Goal: Task Accomplishment & Management: Complete application form

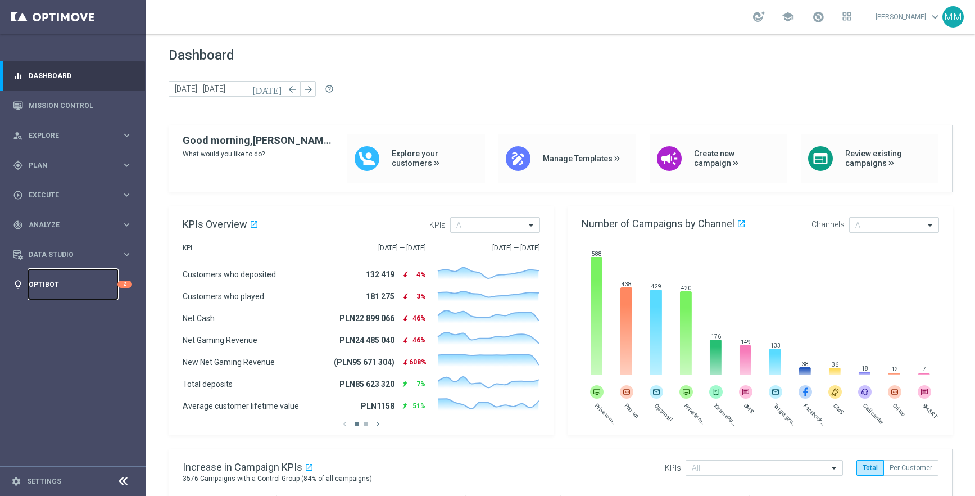
click at [48, 291] on link "Optibot" at bounding box center [73, 284] width 89 height 30
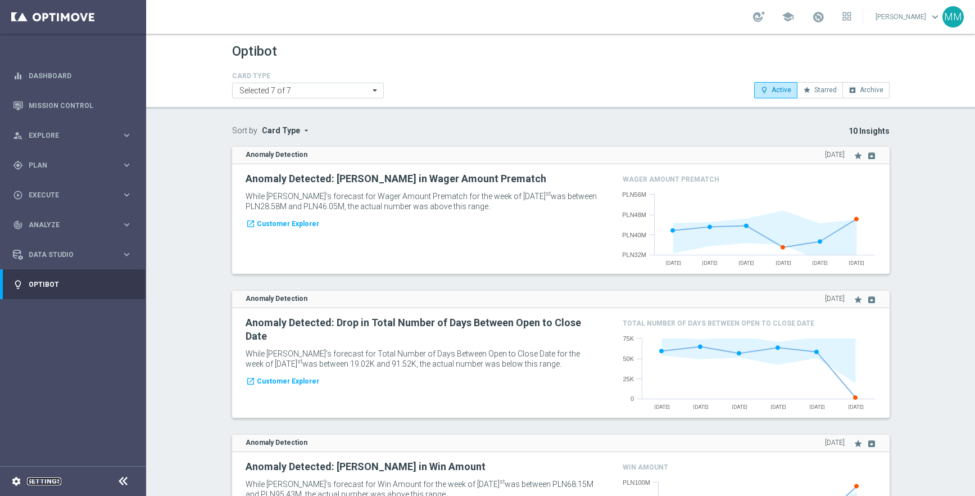
click at [55, 484] on link "Settings" at bounding box center [44, 481] width 34 height 7
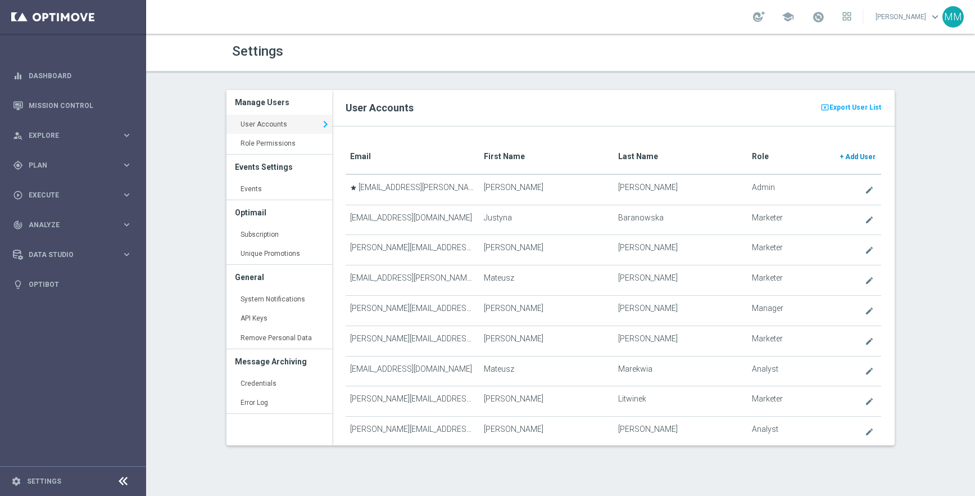
click at [856, 153] on span "Add User" at bounding box center [860, 157] width 30 height 8
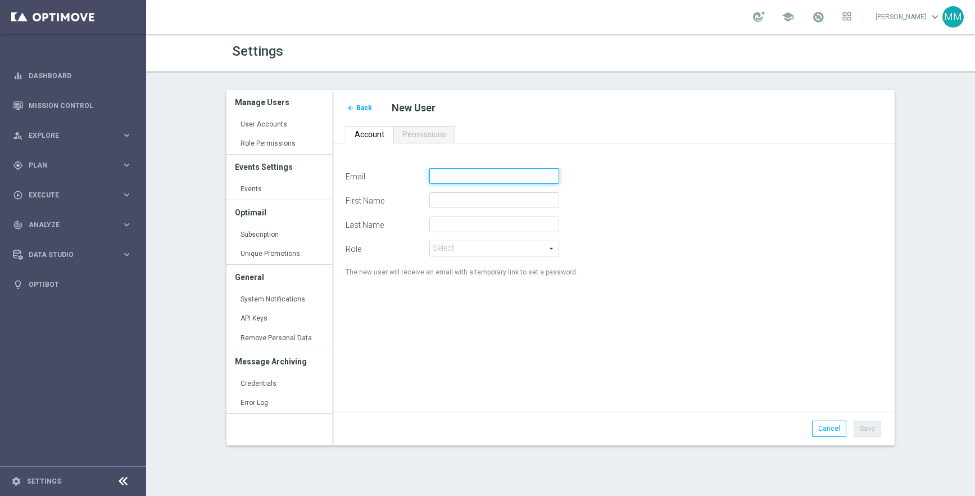
click at [524, 174] on input "Email" at bounding box center [494, 176] width 130 height 16
type input "[EMAIL_ADDRESS][PERSON_NAME][DOMAIN_NAME]"
type input "Pawel"
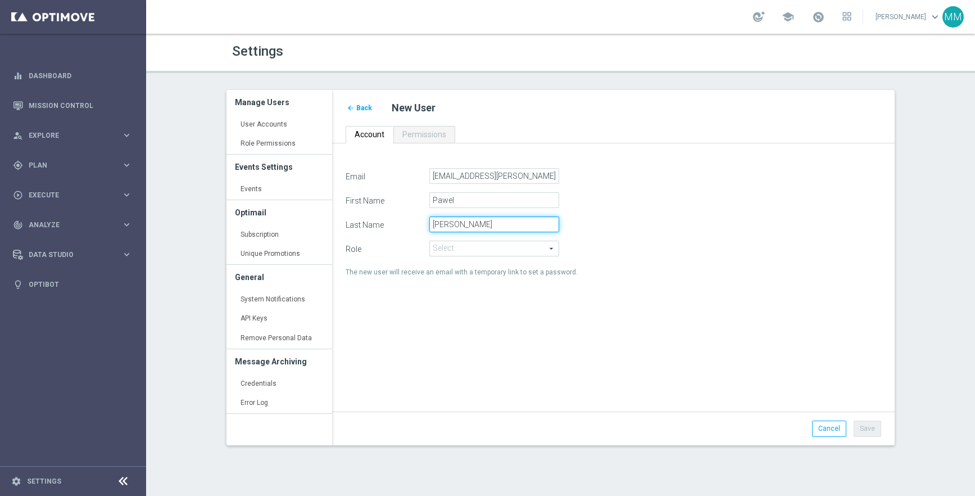
type input "[PERSON_NAME]"
click at [470, 247] on span at bounding box center [494, 248] width 129 height 15
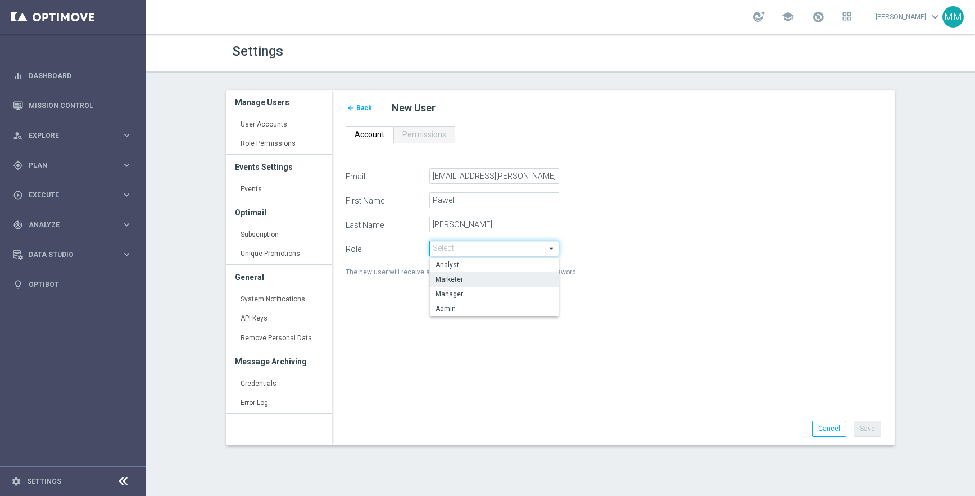
click at [474, 279] on span "Marketer" at bounding box center [493, 279] width 117 height 9
type input "Marketer"
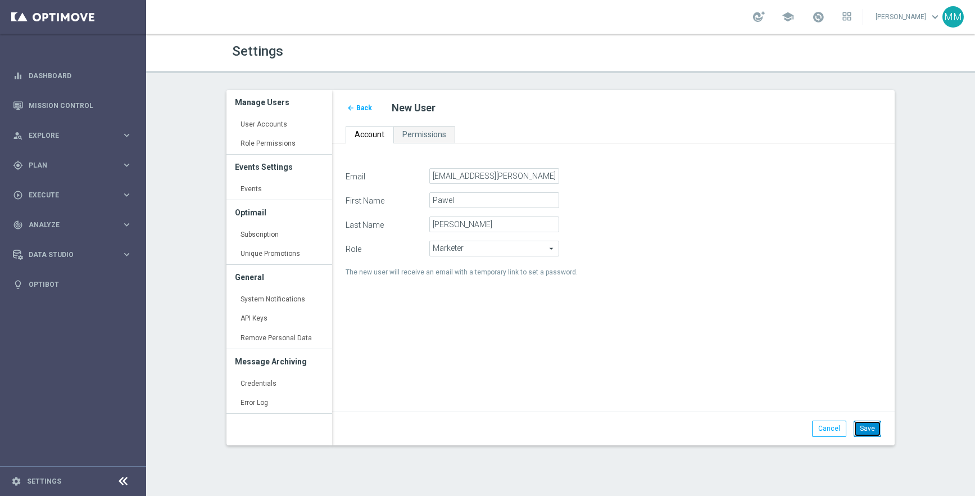
click at [868, 432] on button "Save" at bounding box center [868, 428] width 28 height 16
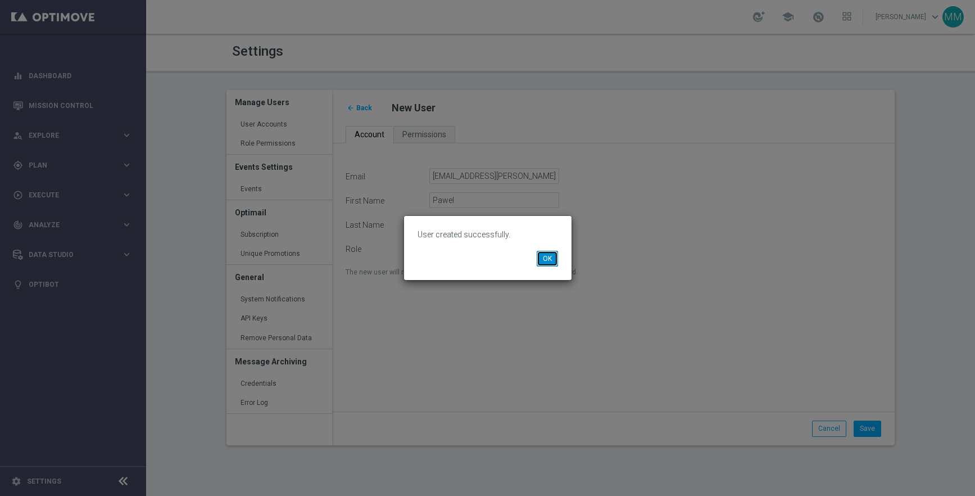
click at [543, 259] on button "OK" at bounding box center [547, 259] width 21 height 16
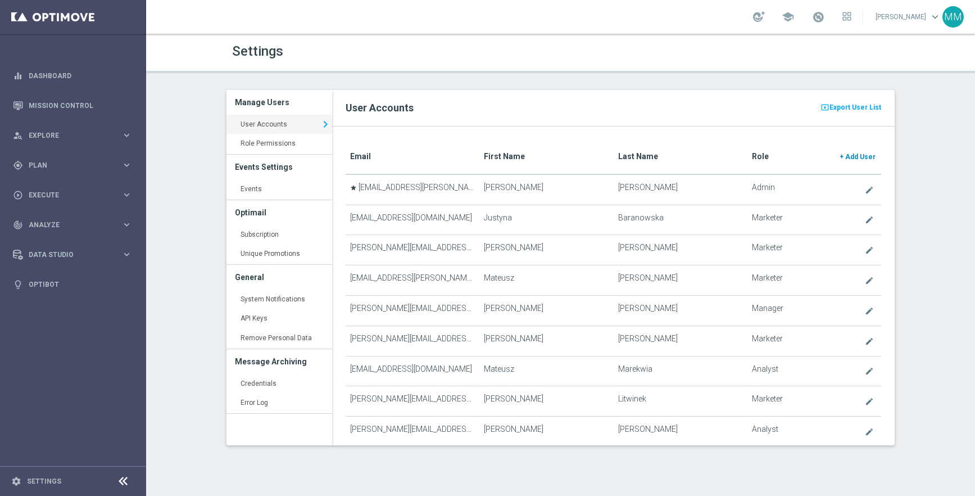
click at [864, 151] on link "+ Add User" at bounding box center [857, 157] width 38 height 18
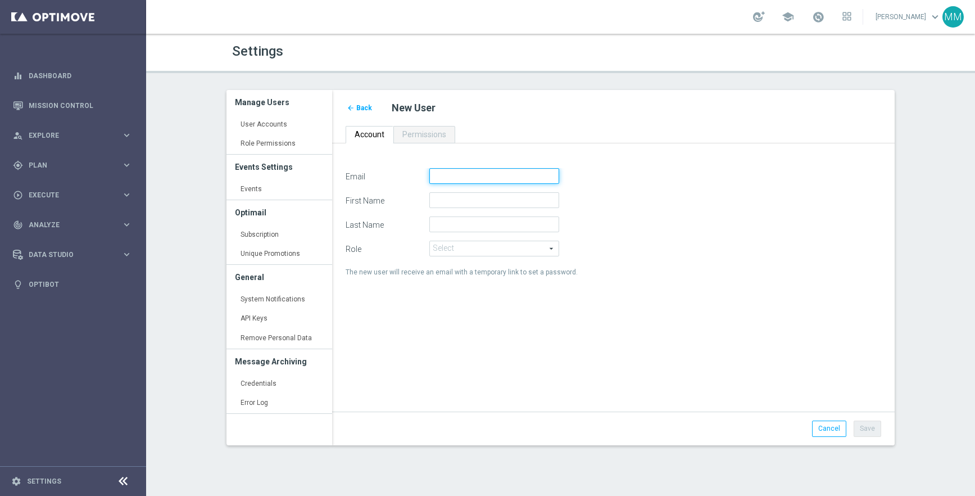
click at [443, 181] on input "Email" at bounding box center [494, 176] width 130 height 16
type input "[EMAIL_ADDRESS][PERSON_NAME][DOMAIN_NAME]"
click at [501, 199] on input "First Name" at bounding box center [494, 200] width 130 height 16
type input "[PERSON_NAME]"
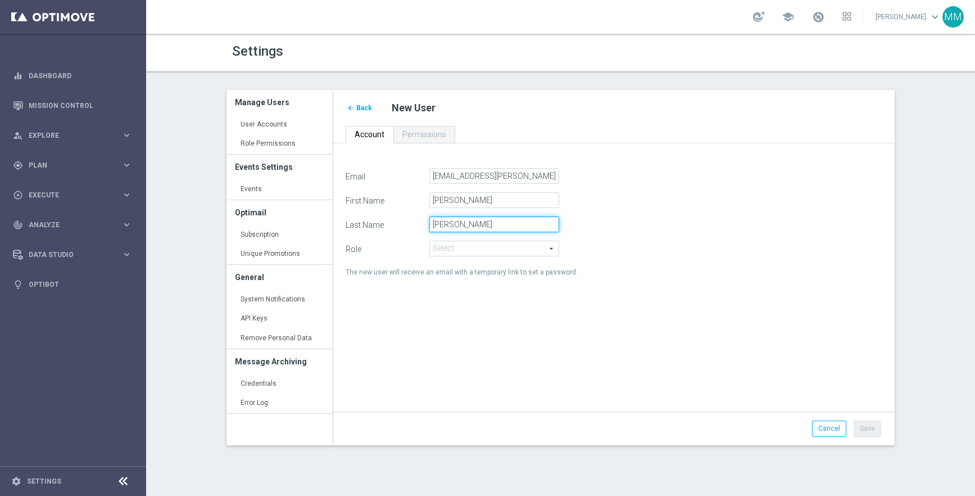
type input "[PERSON_NAME]"
click at [517, 244] on span at bounding box center [494, 248] width 129 height 15
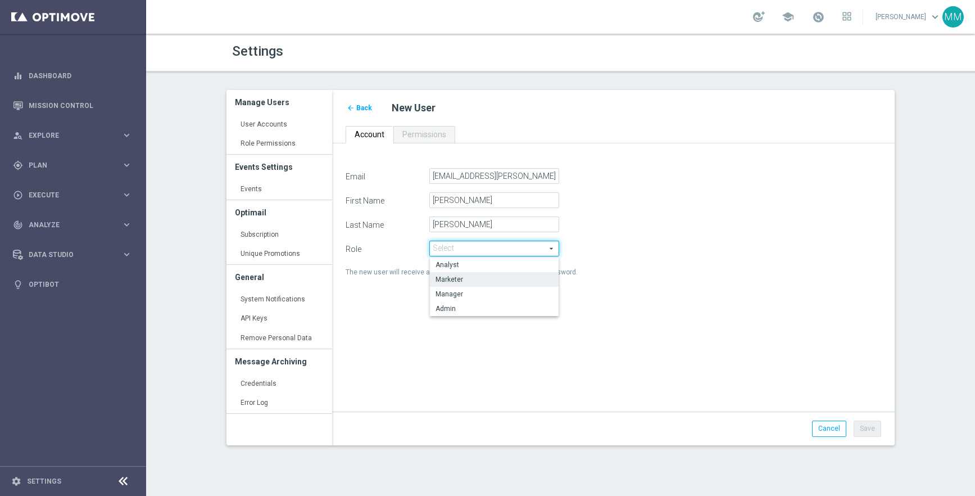
click at [498, 280] on span "Marketer" at bounding box center [493, 279] width 117 height 9
type input "Marketer"
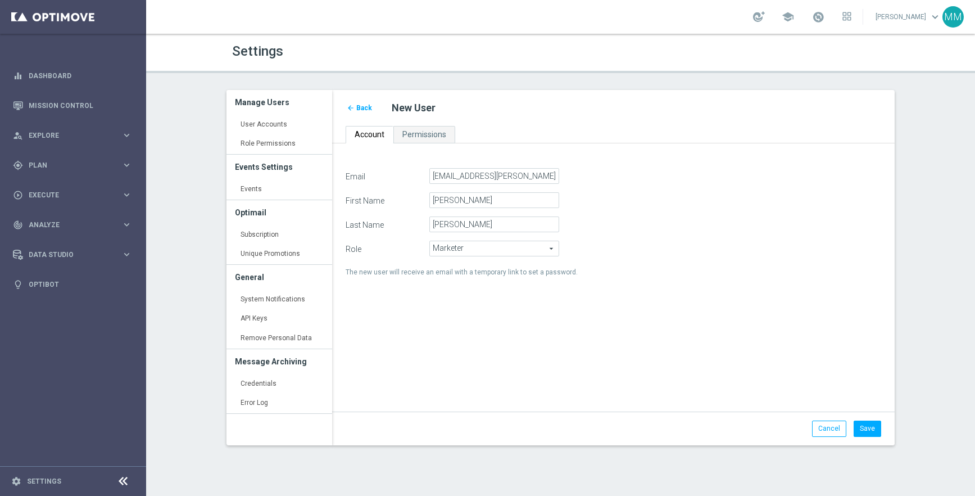
click at [736, 288] on div "Email [EMAIL_ADDRESS][PERSON_NAME][DOMAIN_NAME] First Name [PERSON_NAME] Last N…" at bounding box center [613, 284] width 553 height 232
click at [872, 426] on button "Save" at bounding box center [868, 428] width 28 height 16
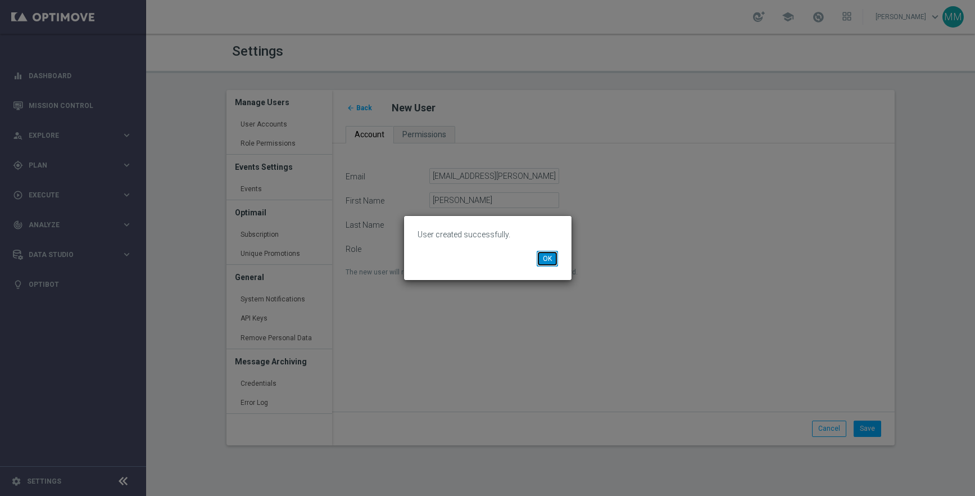
click at [553, 260] on button "OK" at bounding box center [547, 259] width 21 height 16
